Goal: Transaction & Acquisition: Purchase product/service

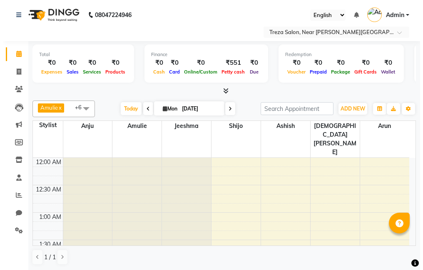
scroll to position [330, 0]
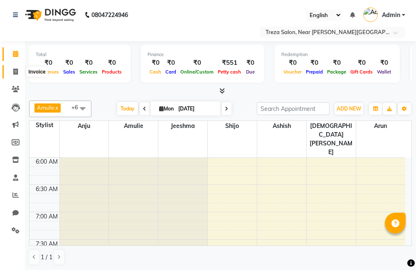
click at [16, 72] on icon at bounding box center [15, 72] width 5 height 6
select select "service"
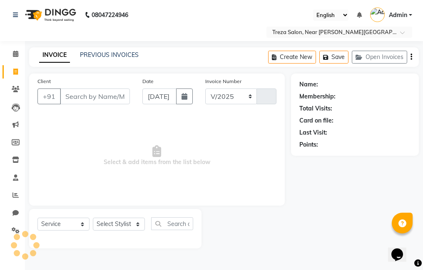
select select "7633"
type input "2492"
click at [95, 92] on input "Client" at bounding box center [95, 97] width 70 height 16
click at [95, 93] on input "Client" at bounding box center [95, 97] width 70 height 16
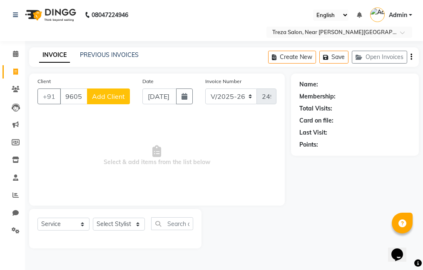
type input "9605936145"
click at [107, 94] on span "Add Client" at bounding box center [108, 96] width 33 height 8
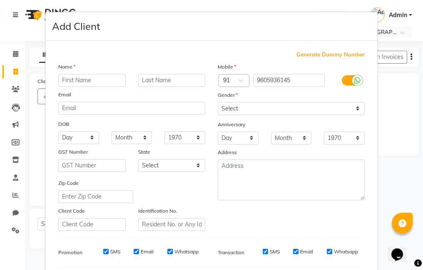
type input "V"
type input "[PERSON_NAME]"
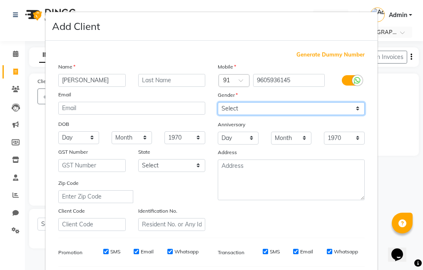
drag, startPoint x: 273, startPoint y: 109, endPoint x: 275, endPoint y: 116, distance: 7.1
click at [273, 109] on select "Select [DEMOGRAPHIC_DATA] [DEMOGRAPHIC_DATA] Other Prefer Not To Say" at bounding box center [291, 108] width 147 height 13
click at [218, 102] on select "Select [DEMOGRAPHIC_DATA] [DEMOGRAPHIC_DATA] Other Prefer Not To Say" at bounding box center [291, 108] width 147 height 13
click at [288, 112] on select "Select [DEMOGRAPHIC_DATA] [DEMOGRAPHIC_DATA] Other Prefer Not To Say" at bounding box center [291, 108] width 147 height 13
select select "[DEMOGRAPHIC_DATA]"
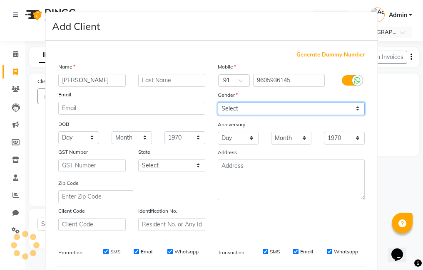
click at [218, 102] on select "Select [DEMOGRAPHIC_DATA] [DEMOGRAPHIC_DATA] Other Prefer Not To Say" at bounding box center [291, 108] width 147 height 13
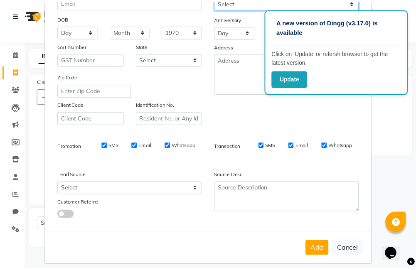
scroll to position [114, 0]
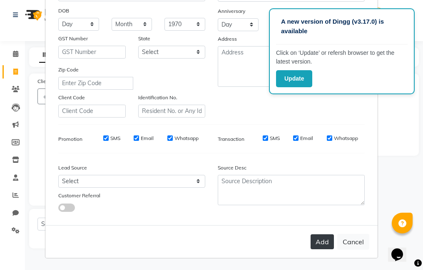
click at [324, 243] on button "Add" at bounding box center [321, 242] width 23 height 15
click at [0, 175] on html "A new version of Dingg (v3.17.0) is available Click on ‘Update’ or refersh brow…" at bounding box center [211, 135] width 423 height 270
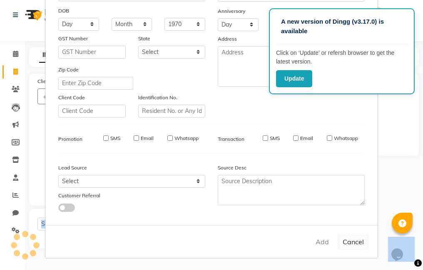
select select
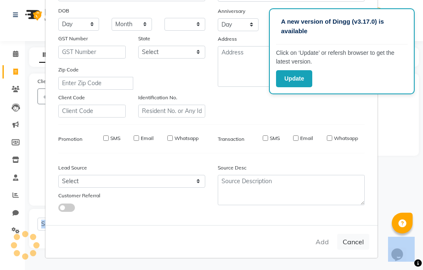
select select
checkbox input "false"
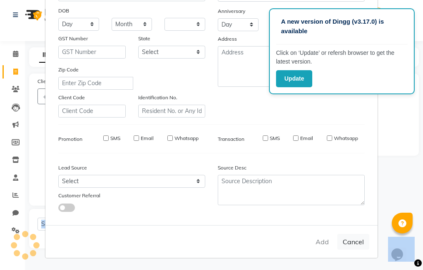
checkbox input "false"
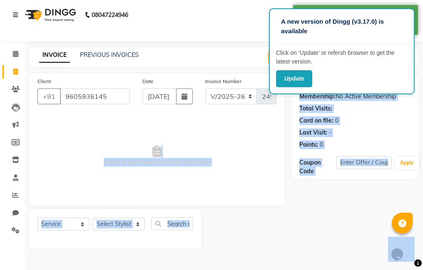
click at [248, 231] on div at bounding box center [245, 229] width 89 height 40
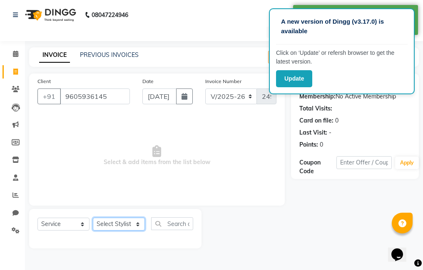
click at [115, 229] on select "Select Stylist [PERSON_NAME] Amulie Anju [PERSON_NAME] [PERSON_NAME] Jeeshma [P…" at bounding box center [119, 224] width 52 height 13
select select "79935"
click at [93, 218] on select "Select Stylist [PERSON_NAME] Amulie Anju [PERSON_NAME] [PERSON_NAME] Jeeshma [P…" at bounding box center [119, 224] width 52 height 13
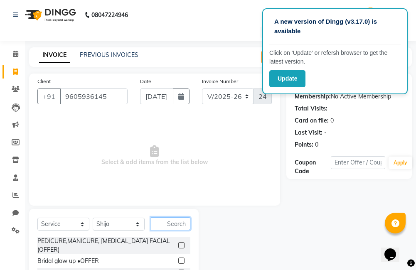
click at [165, 225] on input "text" at bounding box center [171, 224] width 40 height 13
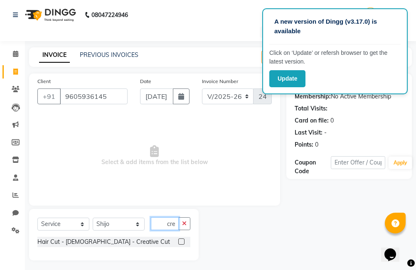
scroll to position [0, 3]
type input "crea"
click at [180, 243] on label at bounding box center [181, 242] width 6 height 6
click at [180, 243] on input "checkbox" at bounding box center [180, 242] width 5 height 5
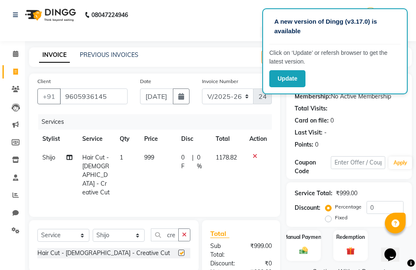
checkbox input "false"
click at [120, 159] on span "1" at bounding box center [121, 157] width 3 height 7
select select "79935"
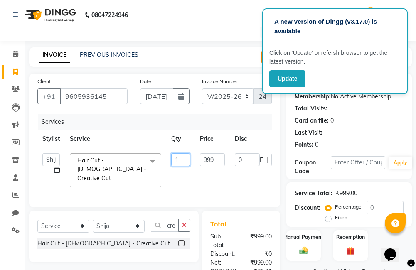
click at [181, 160] on input "1" at bounding box center [180, 160] width 19 height 13
type input "2"
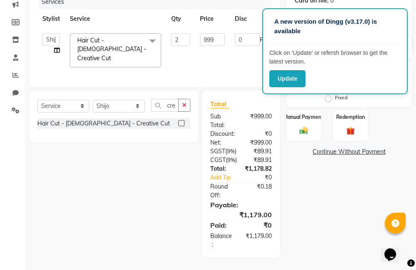
click at [335, 222] on div "Name: [PERSON_NAME] Membership: No Active Membership Total Visits: Card on file…" at bounding box center [353, 105] width 132 height 305
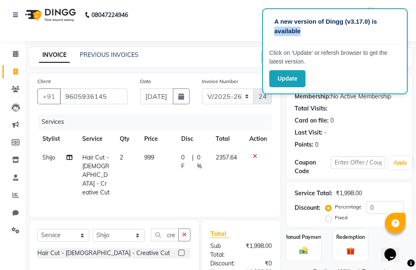
drag, startPoint x: 381, startPoint y: 12, endPoint x: 372, endPoint y: 32, distance: 22.3
click at [372, 32] on div "A new version of Dingg (v3.17.0) is available Click on ‘Update’ or refersh brow…" at bounding box center [336, 51] width 146 height 86
click at [297, 71] on button "Update" at bounding box center [288, 78] width 36 height 17
click at [294, 82] on button "Update" at bounding box center [288, 78] width 36 height 17
click at [362, 130] on div "Last Visit: -" at bounding box center [349, 133] width 109 height 9
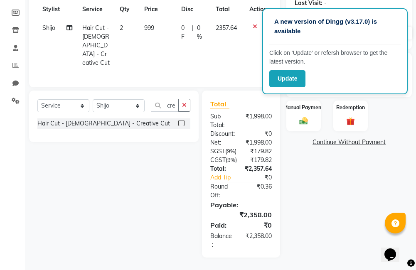
scroll to position [144, 0]
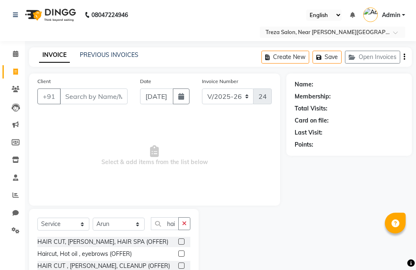
select select "7633"
select select "service"
select select "85971"
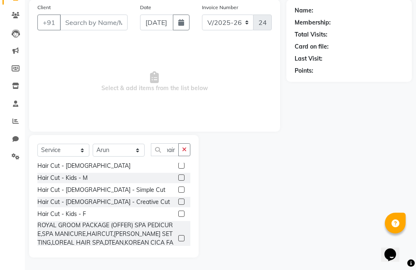
type input "hair"
click at [178, 203] on label at bounding box center [181, 202] width 6 height 6
click at [178, 203] on input "checkbox" at bounding box center [180, 202] width 5 height 5
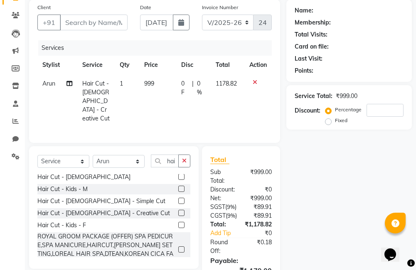
checkbox input "false"
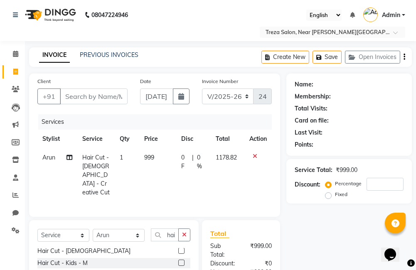
click at [123, 160] on td "1" at bounding box center [127, 176] width 25 height 54
select select "85971"
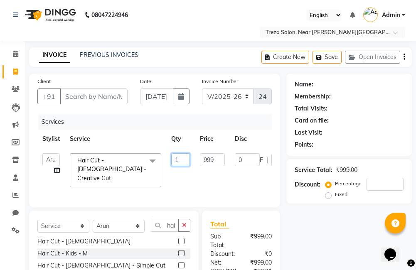
click at [185, 160] on input "1" at bounding box center [180, 160] width 19 height 13
type input "2"
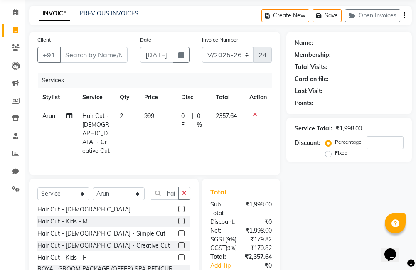
click at [302, 190] on div "Name: Membership: Total Visits: Card on file: Last Visit: Points: Service Total…" at bounding box center [353, 189] width 132 height 314
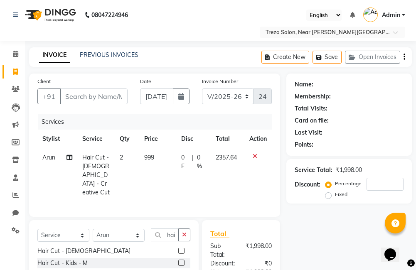
click at [406, 58] on div "Create New Save Open Invoices" at bounding box center [337, 57] width 151 height 20
click at [404, 57] on icon "button" at bounding box center [405, 57] width 2 height 0
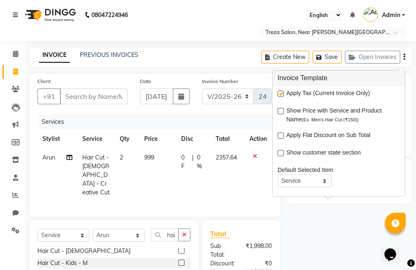
click at [280, 94] on label at bounding box center [281, 94] width 6 height 6
click at [280, 94] on input "checkbox" at bounding box center [280, 94] width 5 height 5
checkbox input "false"
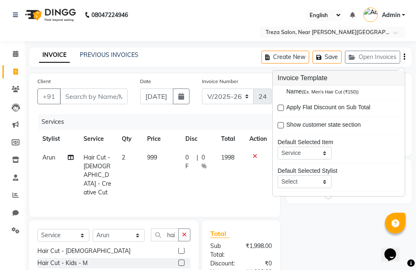
scroll to position [41, 0]
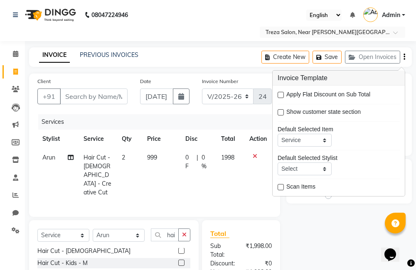
click at [325, 246] on div "Name: Membership: Total Visits: Card on file: Last Visit: Points: Service Total…" at bounding box center [353, 213] width 132 height 279
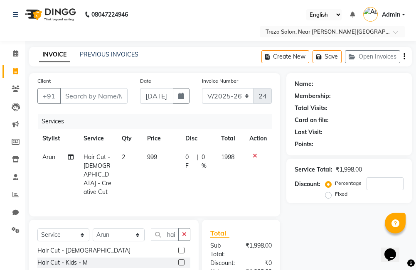
scroll to position [0, 0]
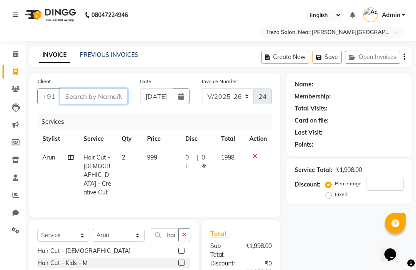
click at [107, 92] on input "Client" at bounding box center [94, 97] width 68 height 16
type input "a"
type input "0"
type input "a"
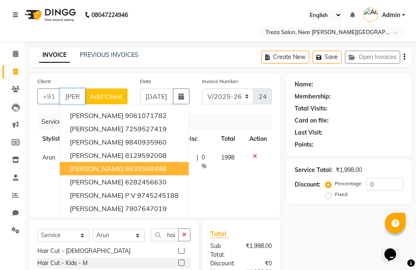
scroll to position [0, 1]
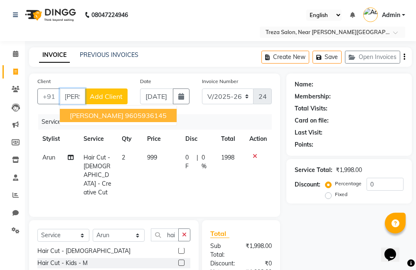
type input "vidhu"
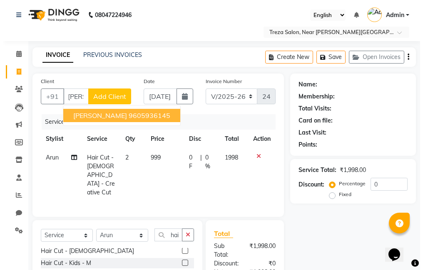
scroll to position [0, 0]
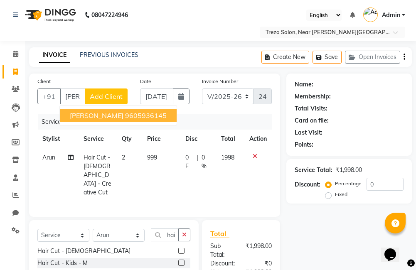
click at [119, 96] on span "Add Client" at bounding box center [106, 96] width 33 height 8
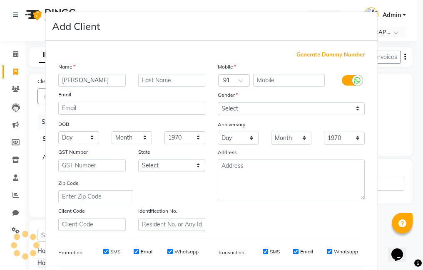
click at [317, 56] on span "Generate Dummy Number" at bounding box center [330, 55] width 68 height 8
type input "1337900000176"
checkbox input "false"
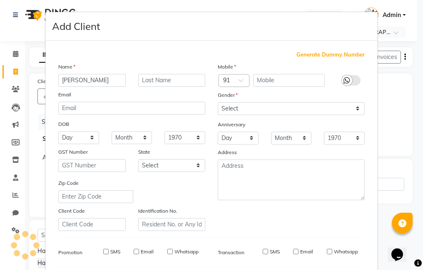
checkbox input "false"
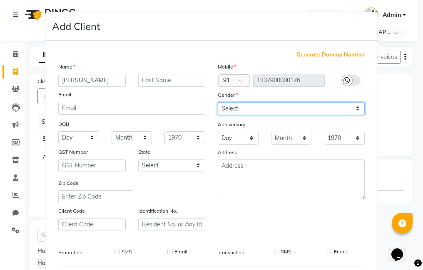
click at [293, 107] on select "Select [DEMOGRAPHIC_DATA] [DEMOGRAPHIC_DATA] Other Prefer Not To Say" at bounding box center [291, 108] width 147 height 13
select select "[DEMOGRAPHIC_DATA]"
click at [218, 102] on select "Select [DEMOGRAPHIC_DATA] [DEMOGRAPHIC_DATA] Other Prefer Not To Say" at bounding box center [291, 108] width 147 height 13
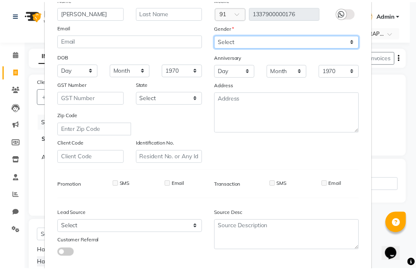
scroll to position [114, 0]
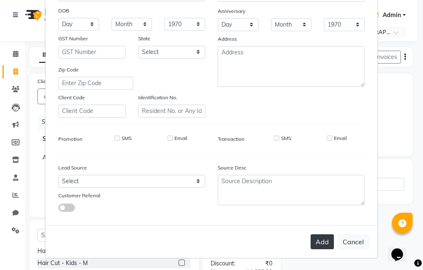
click at [324, 248] on button "Add" at bounding box center [321, 242] width 23 height 15
type input "1337900000176"
select select
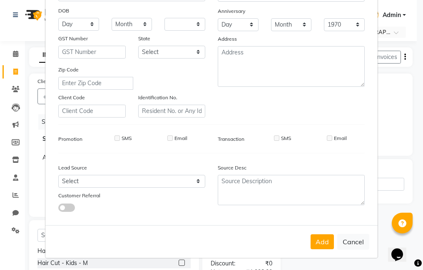
select select
checkbox input "false"
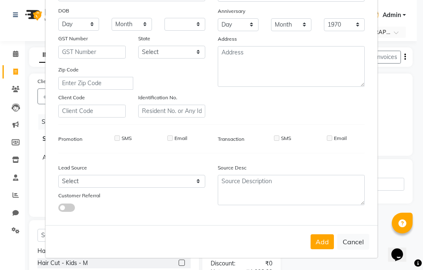
checkbox input "false"
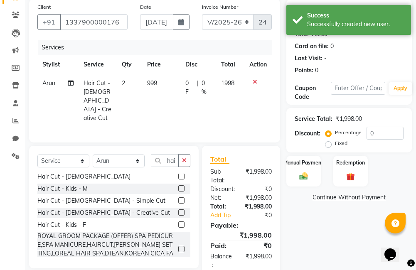
scroll to position [92, 0]
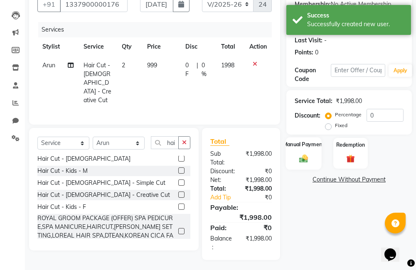
click at [308, 154] on div "Manual Payment" at bounding box center [304, 153] width 36 height 32
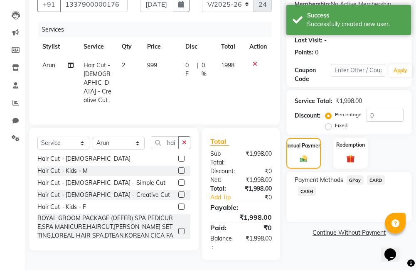
click at [355, 182] on span "GPay" at bounding box center [355, 181] width 17 height 10
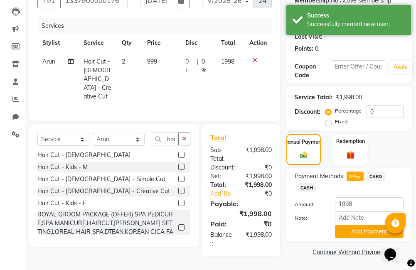
scroll to position [97, 0]
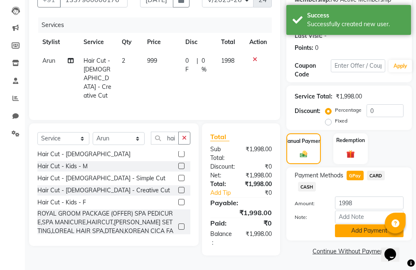
click at [354, 235] on button "Add Payment" at bounding box center [369, 231] width 69 height 13
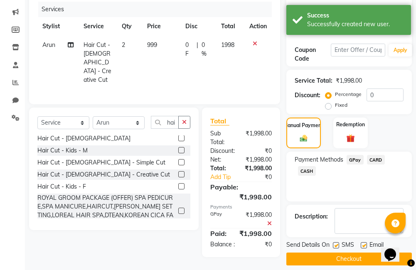
scroll to position [121, 0]
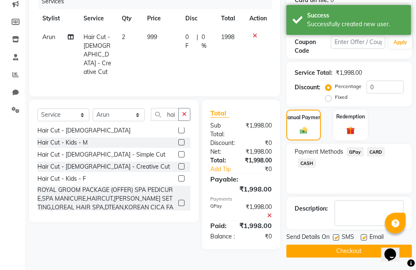
click at [350, 248] on button "Checkout" at bounding box center [350, 251] width 126 height 13
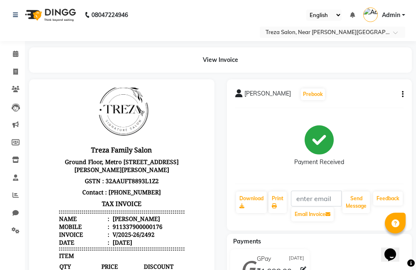
scroll to position [31, 0]
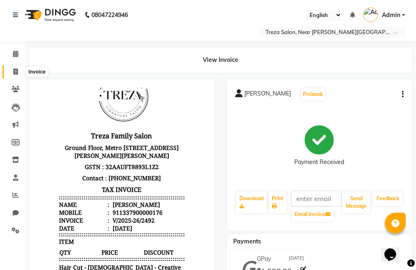
click at [12, 74] on span at bounding box center [15, 72] width 15 height 10
select select "service"
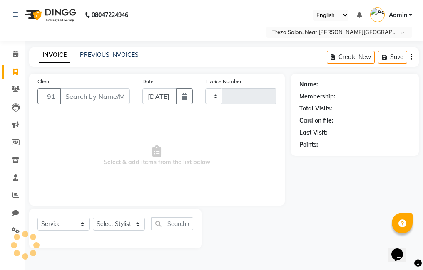
type input "2493"
select select "7633"
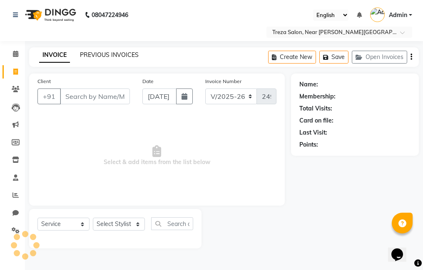
click at [105, 56] on link "PREVIOUS INVOICES" at bounding box center [109, 54] width 59 height 7
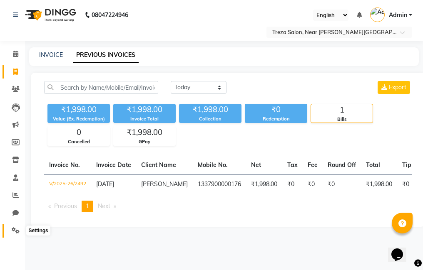
click at [21, 228] on span at bounding box center [15, 231] width 15 height 10
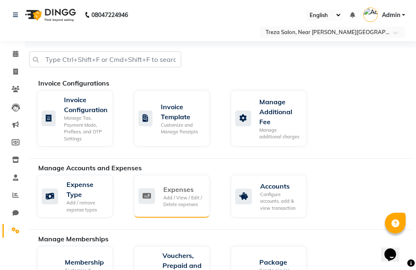
click at [179, 190] on div "Expenses" at bounding box center [184, 190] width 40 height 10
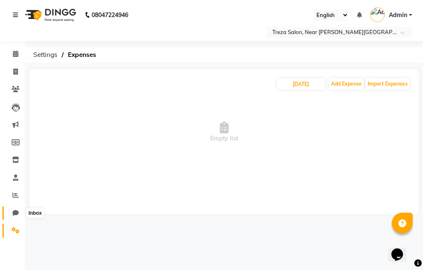
click at [16, 209] on span at bounding box center [15, 214] width 15 height 10
select select "100"
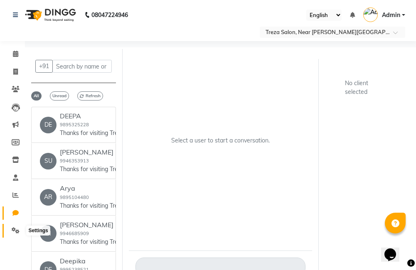
click at [13, 229] on icon at bounding box center [16, 231] width 8 height 6
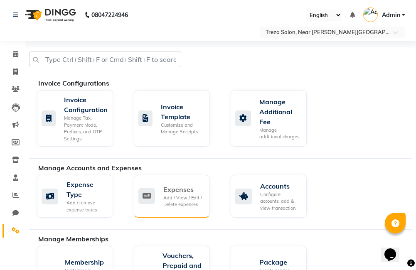
click at [174, 194] on div "Expenses" at bounding box center [184, 190] width 40 height 10
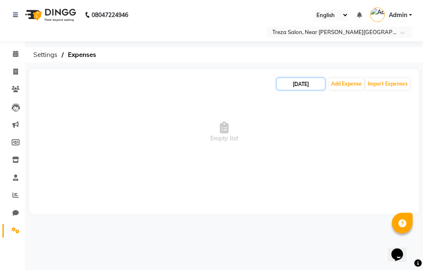
click at [294, 84] on input "[DATE]" at bounding box center [301, 84] width 48 height 12
select select "9"
select select "2025"
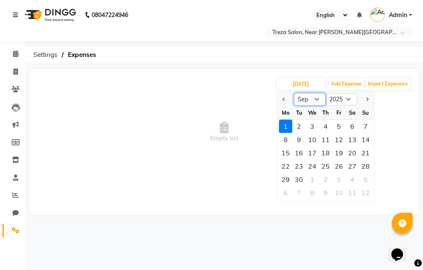
click at [310, 99] on select "Jan Feb Mar Apr May Jun Jul Aug Sep Oct Nov Dec" at bounding box center [310, 99] width 32 height 12
select select "8"
click at [294, 93] on select "Jan Feb Mar Apr May Jun Jul Aug Sep Oct Nov Dec" at bounding box center [310, 99] width 32 height 12
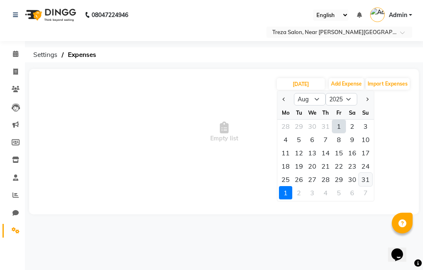
click at [359, 179] on div "31" at bounding box center [365, 179] width 13 height 13
type input "31-08-2025"
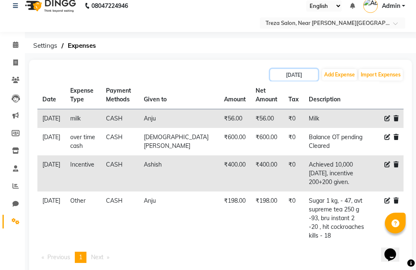
scroll to position [12, 0]
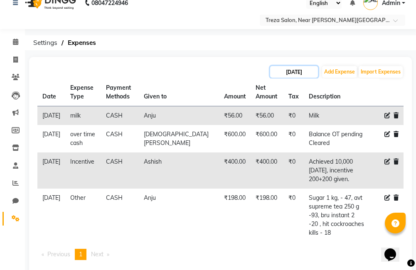
click at [296, 74] on input "31-08-2025" at bounding box center [294, 72] width 48 height 12
select select "8"
select select "2025"
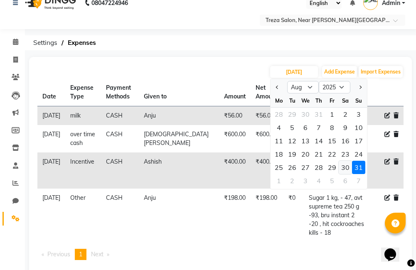
click at [343, 166] on div "30" at bounding box center [345, 167] width 13 height 13
type input "30-08-2025"
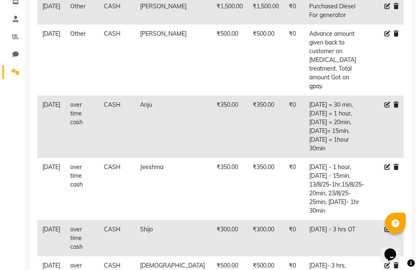
scroll to position [201, 0]
